Goal: Task Accomplishment & Management: Manage account settings

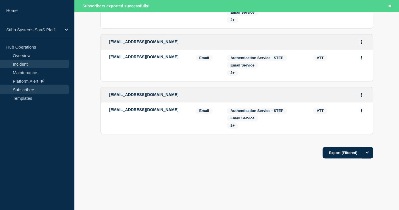
drag, startPoint x: 20, startPoint y: 57, endPoint x: 22, endPoint y: 59, distance: 3.3
click at [20, 57] on link "Overview" at bounding box center [34, 55] width 69 height 9
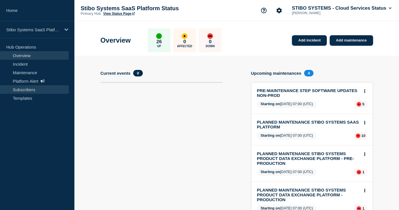
click at [21, 89] on link "Subscribers" at bounding box center [34, 89] width 69 height 9
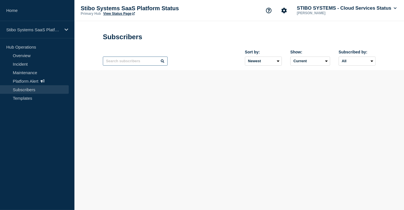
click at [129, 64] on input "text" at bounding box center [135, 61] width 65 height 9
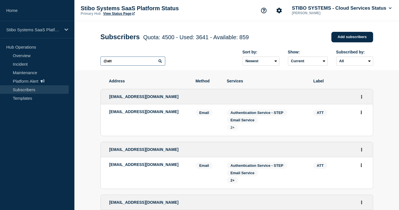
type input "@att"
click at [234, 130] on span "2+" at bounding box center [233, 127] width 4 height 4
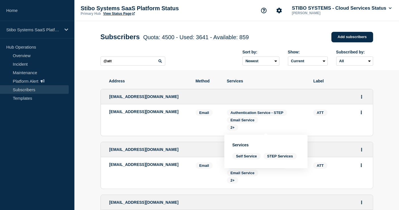
click at [237, 94] on div "[EMAIL_ADDRESS][DOMAIN_NAME]" at bounding box center [237, 96] width 272 height 15
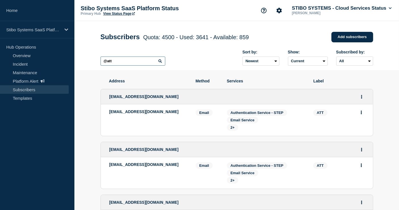
drag, startPoint x: 119, startPoint y: 59, endPoint x: 90, endPoint y: 60, distance: 29.3
click at [90, 60] on header "Subscribers Quota: 4500 - Used: 3641 - Available: 859 Quota Used Available 4500…" at bounding box center [236, 45] width 325 height 49
click at [191, 60] on div "Sort by: Newest Oldest Show: Current Deleted Recently deleted Subscribed by: Al…" at bounding box center [237, 57] width 273 height 25
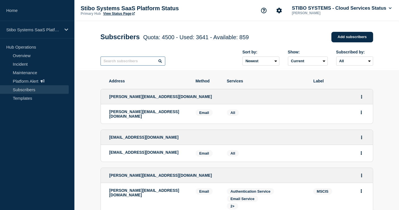
click at [137, 65] on input "text" at bounding box center [133, 61] width 65 height 9
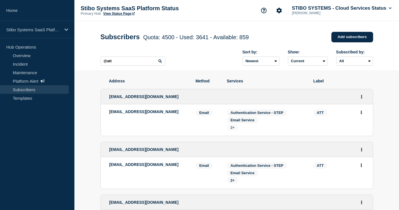
click at [234, 130] on span "2+" at bounding box center [233, 127] width 4 height 4
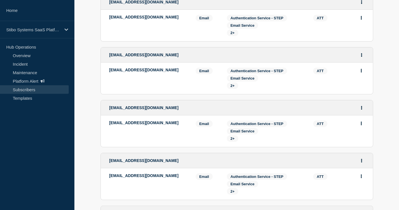
scroll to position [189, 0]
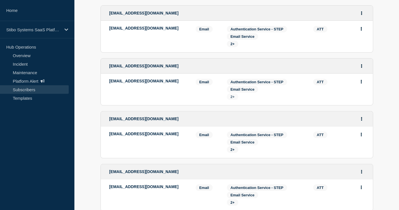
click at [233, 99] on span "2+" at bounding box center [233, 97] width 4 height 4
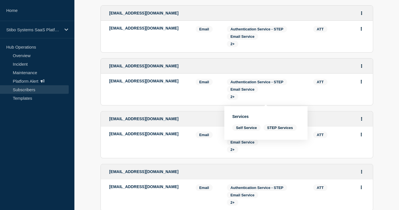
click at [204, 96] on div "Email" at bounding box center [207, 89] width 23 height 21
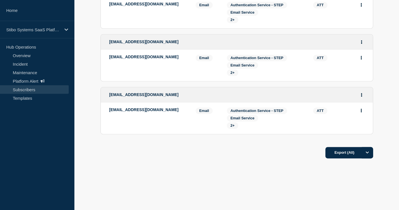
scroll to position [1129, 0]
click at [232, 125] on span "2+" at bounding box center [233, 125] width 4 height 4
click at [187, 149] on div "Export (All)" at bounding box center [237, 151] width 273 height 16
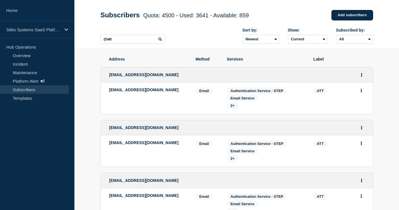
scroll to position [0, 0]
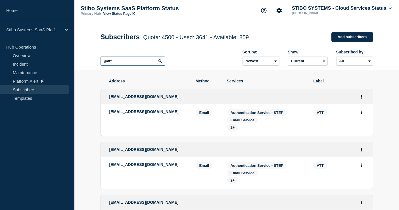
drag, startPoint x: 122, startPoint y: 60, endPoint x: 89, endPoint y: 59, distance: 32.7
click at [89, 59] on header "Subscribers Quota: 4500 - Used: 3641 - Available: 859 Quota Used Available 4500…" at bounding box center [236, 45] width 325 height 49
paste input "miltenyi"
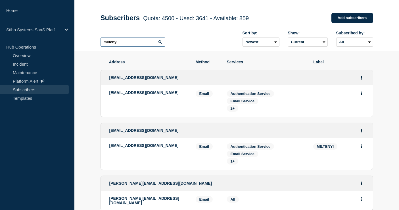
scroll to position [32, 0]
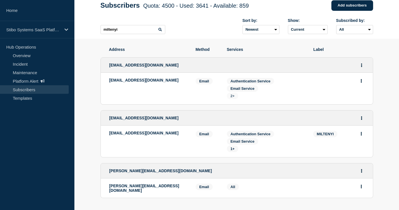
click at [234, 98] on span "2+" at bounding box center [233, 96] width 4 height 4
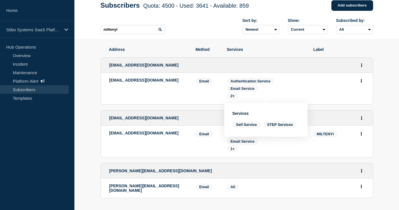
click at [275, 57] on ul "[EMAIL_ADDRESS][DOMAIN_NAME] [EMAIL_ADDRESS][DOMAIN_NAME] Email Email: [EMAIL_A…" at bounding box center [237, 128] width 273 height 152
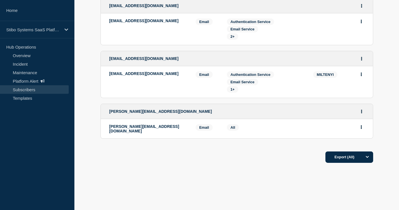
scroll to position [95, 0]
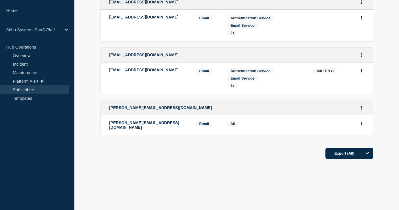
click at [234, 88] on span "1+" at bounding box center [233, 86] width 4 height 4
click at [220, 93] on li "[EMAIL_ADDRESS][DOMAIN_NAME] Email Email: [EMAIL_ADDRESS][DOMAIN_NAME] MILTENYI…" at bounding box center [237, 79] width 272 height 32
click at [232, 126] on span "All" at bounding box center [233, 124] width 5 height 4
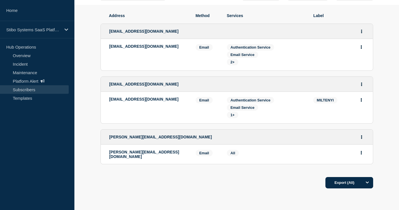
scroll to position [32, 0]
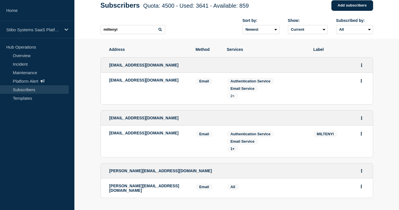
click at [234, 97] on span "2+" at bounding box center [233, 96] width 4 height 4
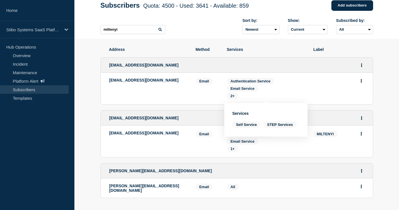
click at [209, 99] on div "Email" at bounding box center [207, 88] width 23 height 21
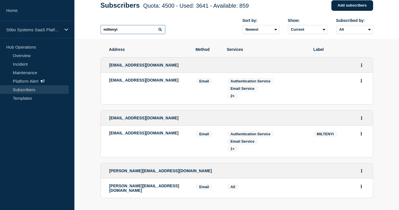
drag, startPoint x: 128, startPoint y: 30, endPoint x: 94, endPoint y: 30, distance: 33.8
click at [94, 30] on div "Subscribers Quota: 4500 - Used: 3641 - Available: 859 Quota Used Available 4500…" at bounding box center [237, 13] width 286 height 49
paste input "@[PERSON_NAME]"
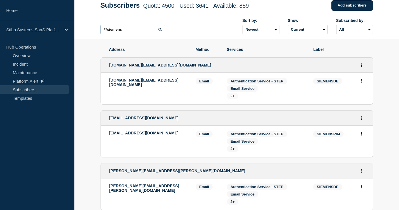
type input "@siemens"
click at [234, 97] on span "2+" at bounding box center [233, 96] width 4 height 4
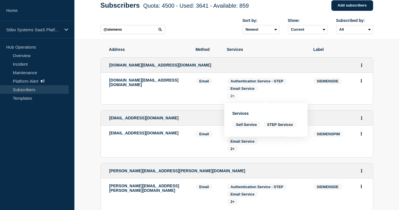
click at [234, 97] on span "2+" at bounding box center [233, 96] width 4 height 4
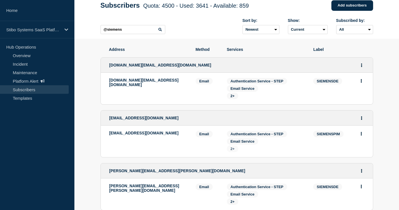
click at [232, 151] on span "2+" at bounding box center [233, 149] width 4 height 4
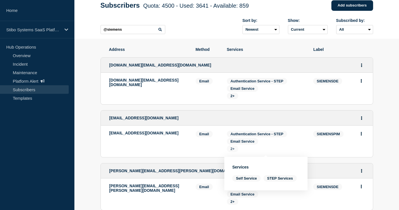
click at [232, 151] on span "2+" at bounding box center [233, 149] width 4 height 4
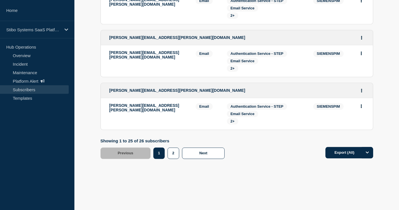
scroll to position [1294, 0]
click at [234, 120] on span "2+" at bounding box center [233, 121] width 4 height 4
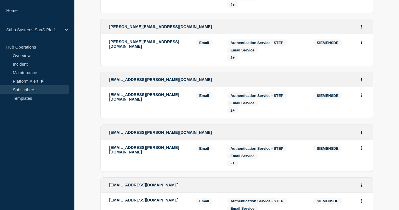
scroll to position [789, 0]
